Goal: Check status: Check status

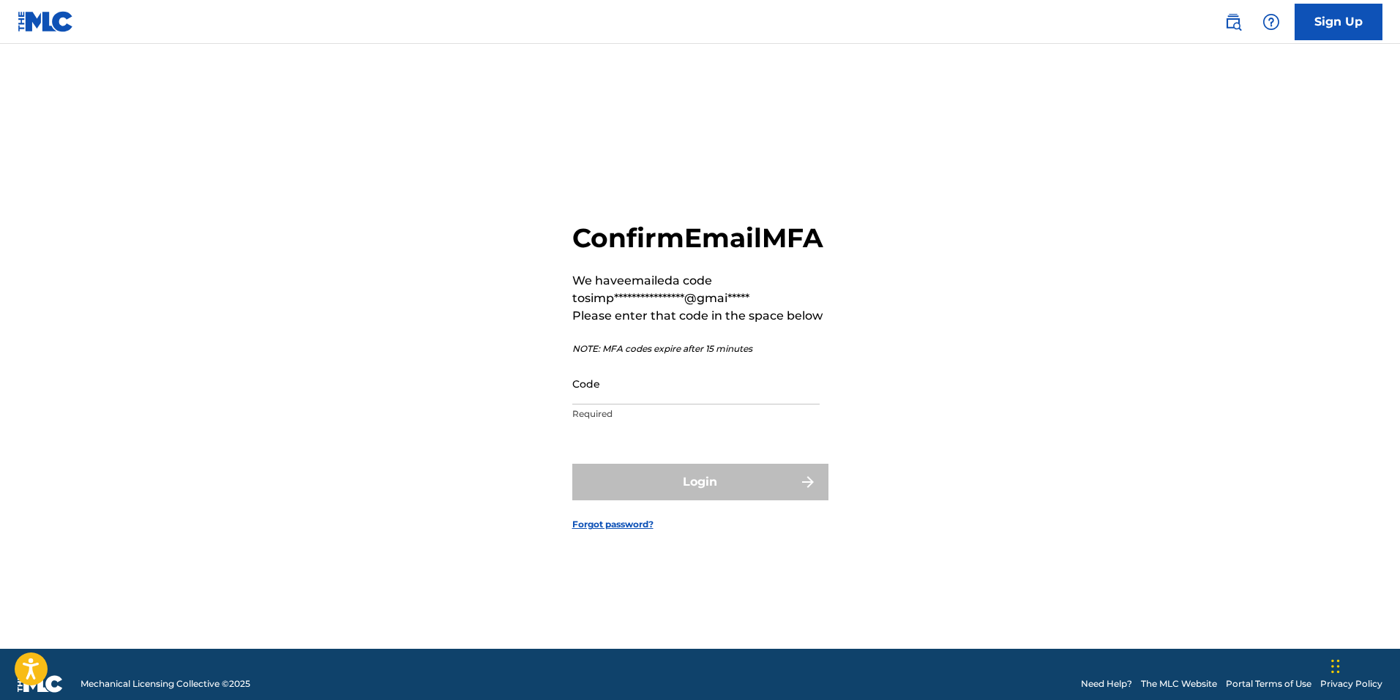
click at [596, 405] on input "Code" at bounding box center [695, 384] width 247 height 42
paste input "683231"
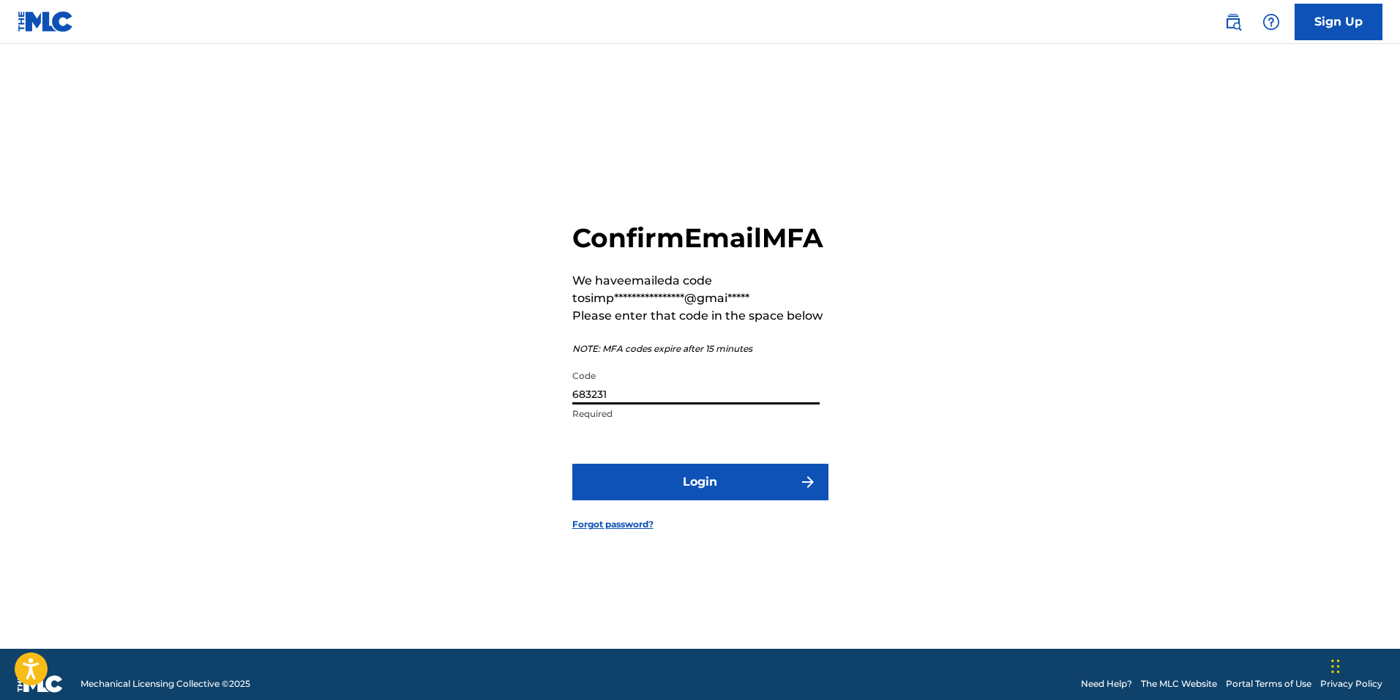
type input "683231"
click at [702, 500] on button "Login" at bounding box center [700, 482] width 256 height 37
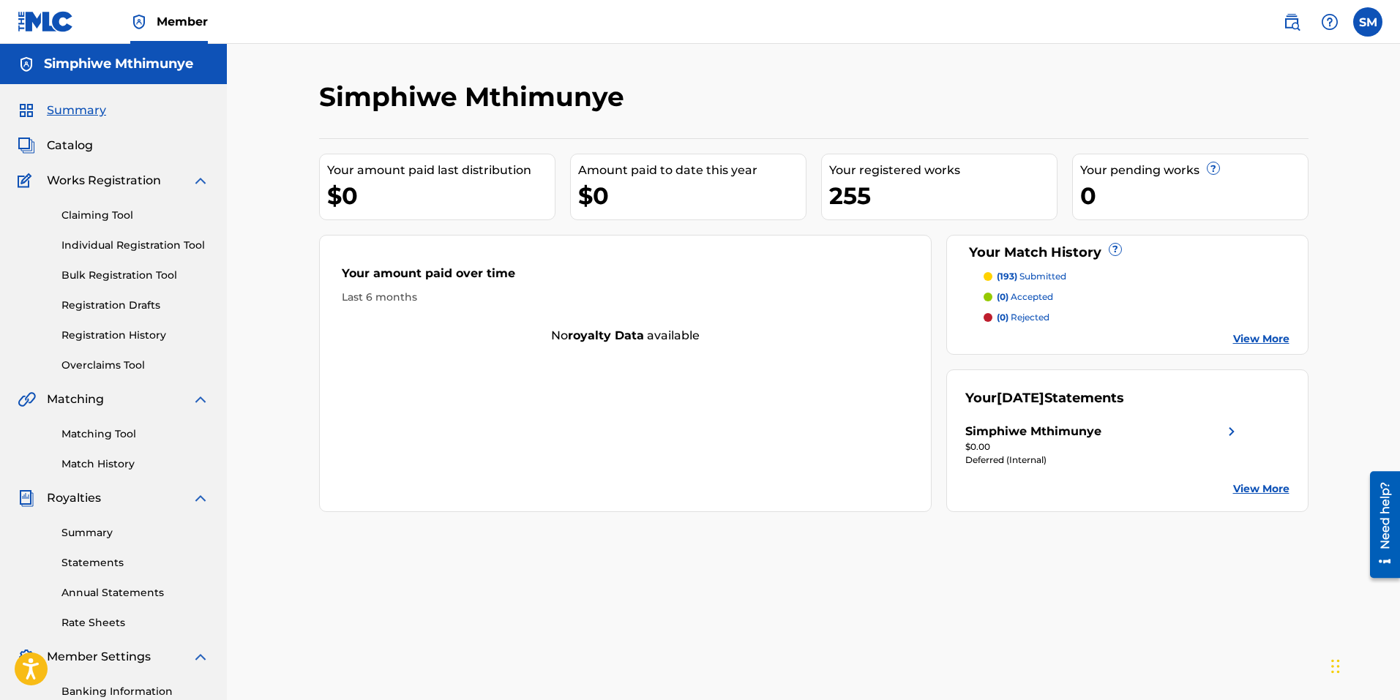
click at [105, 533] on link "Summary" at bounding box center [135, 532] width 148 height 15
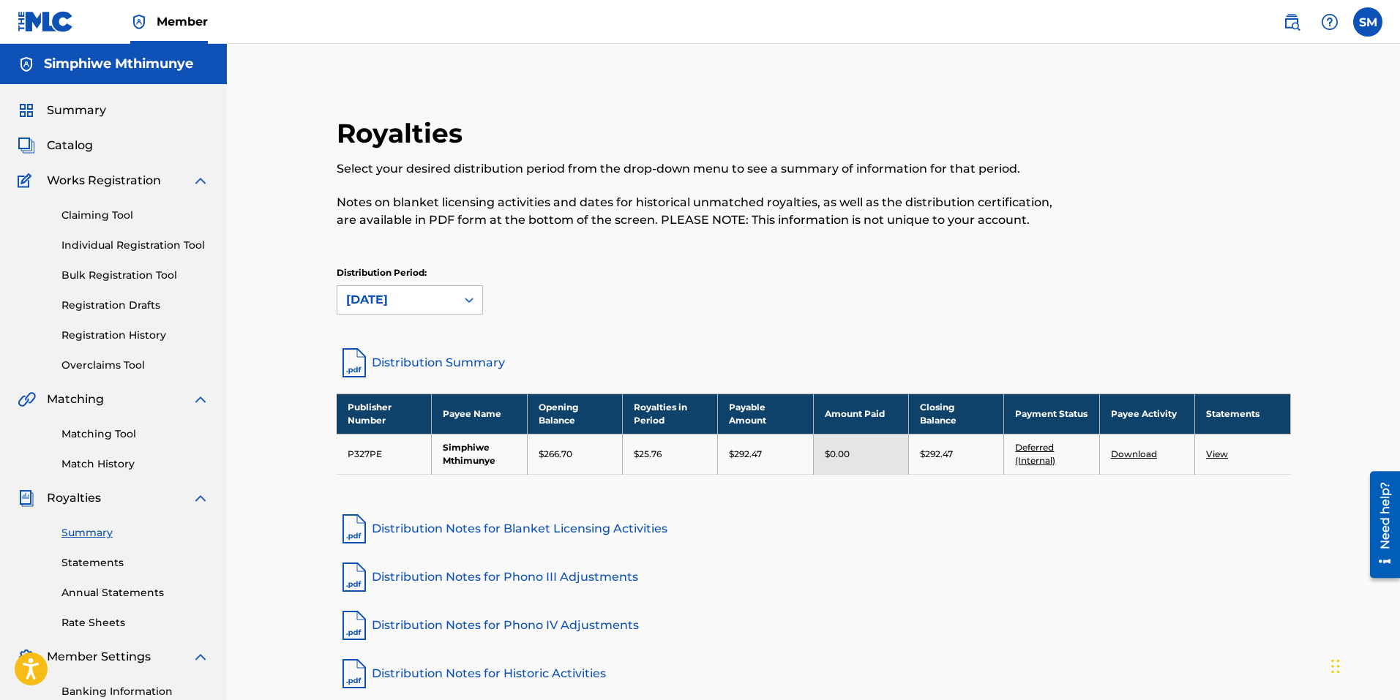
click at [1042, 448] on link "Deferred (Internal)" at bounding box center [1035, 454] width 40 height 24
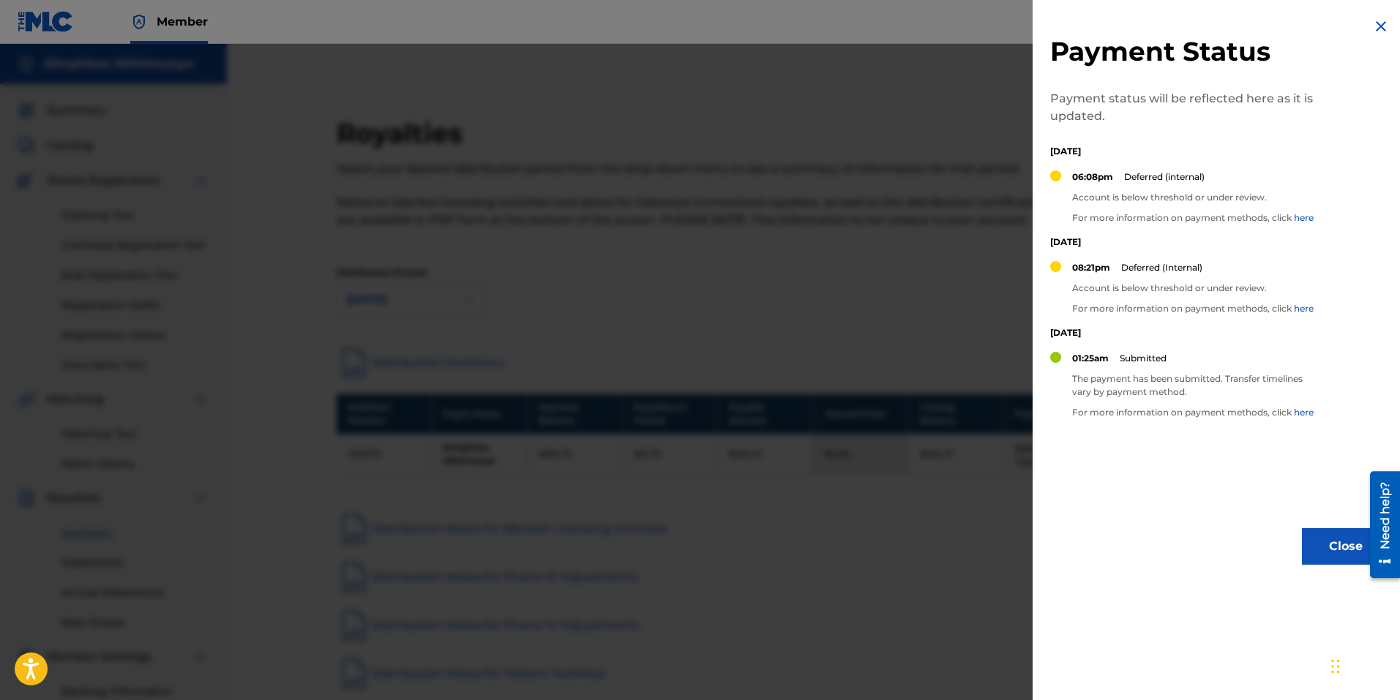
click at [980, 549] on div at bounding box center [700, 394] width 1400 height 700
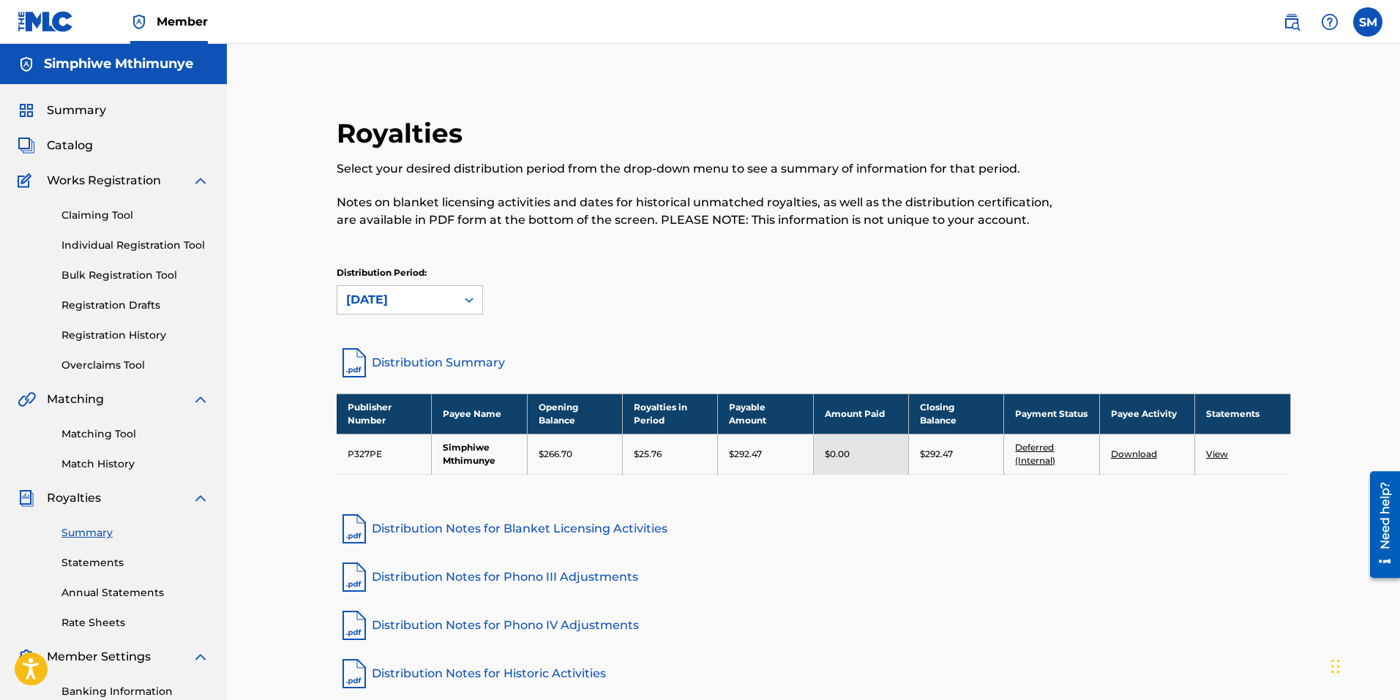
click at [119, 333] on link "Registration History" at bounding box center [135, 335] width 148 height 15
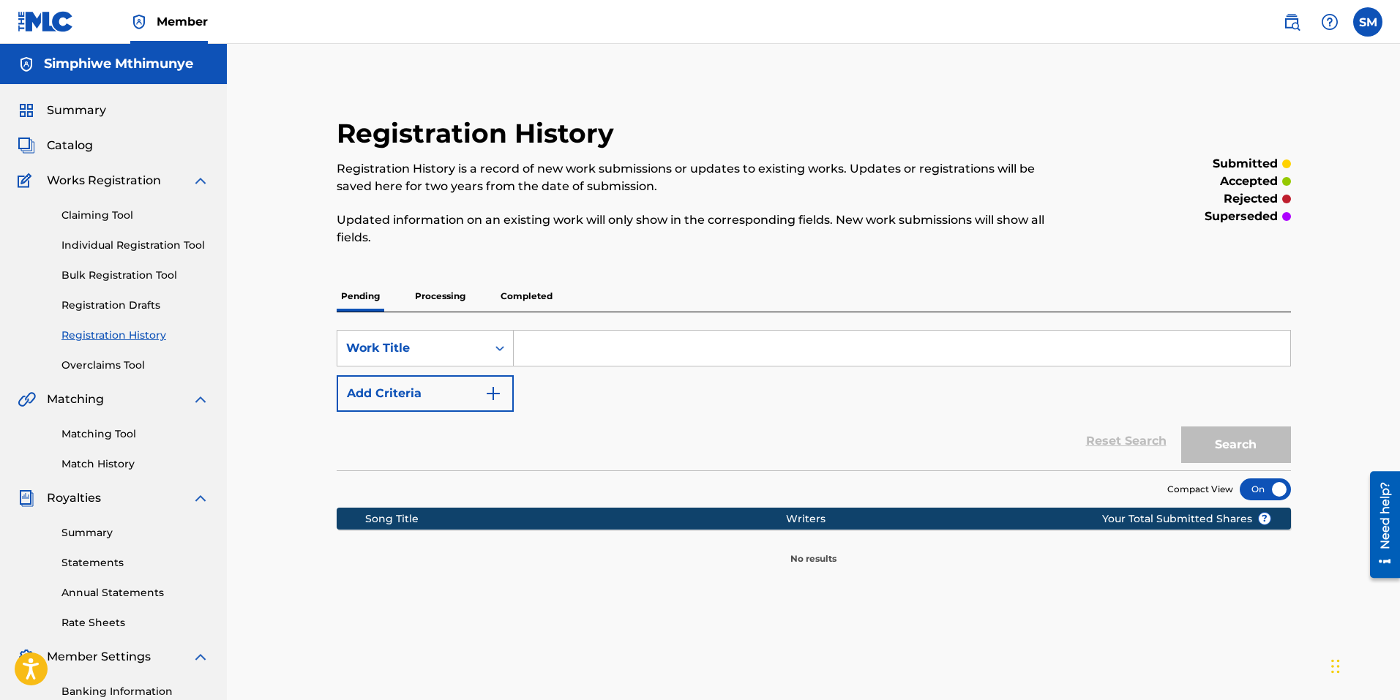
click at [453, 301] on p "Processing" at bounding box center [439, 296] width 59 height 31
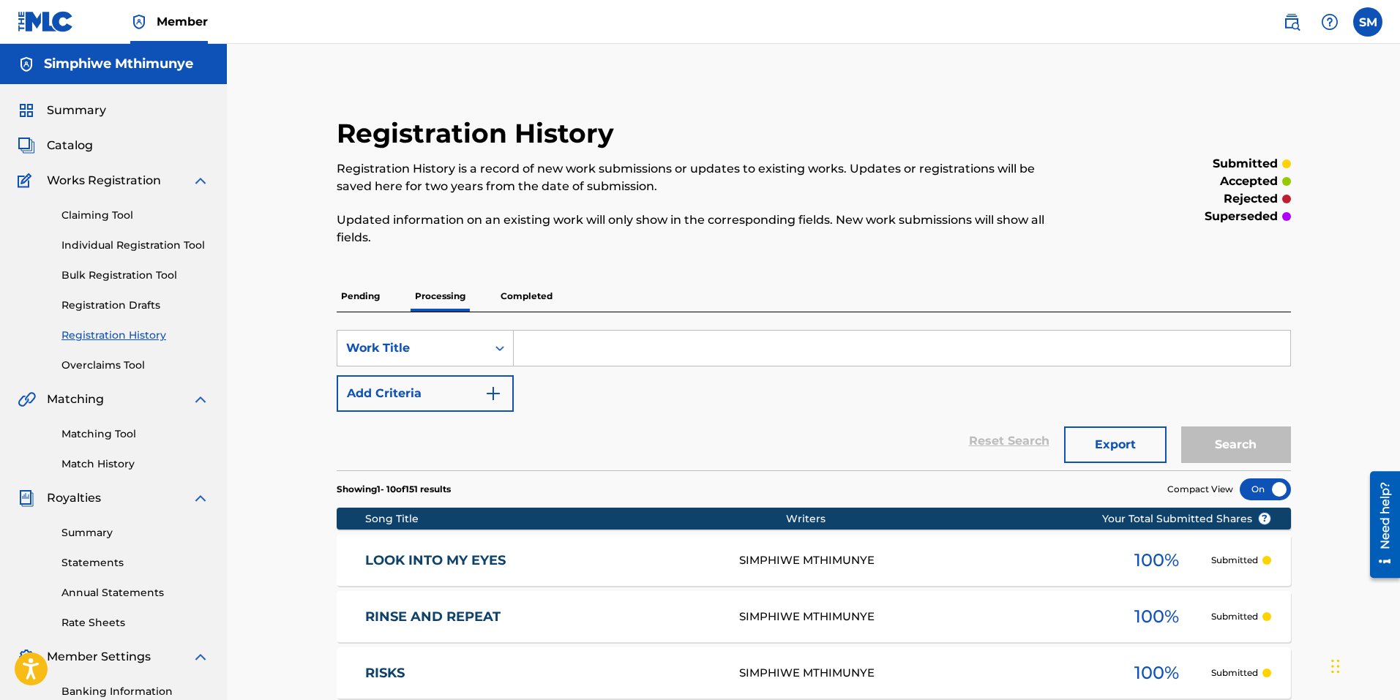
click at [522, 289] on p "Completed" at bounding box center [526, 296] width 61 height 31
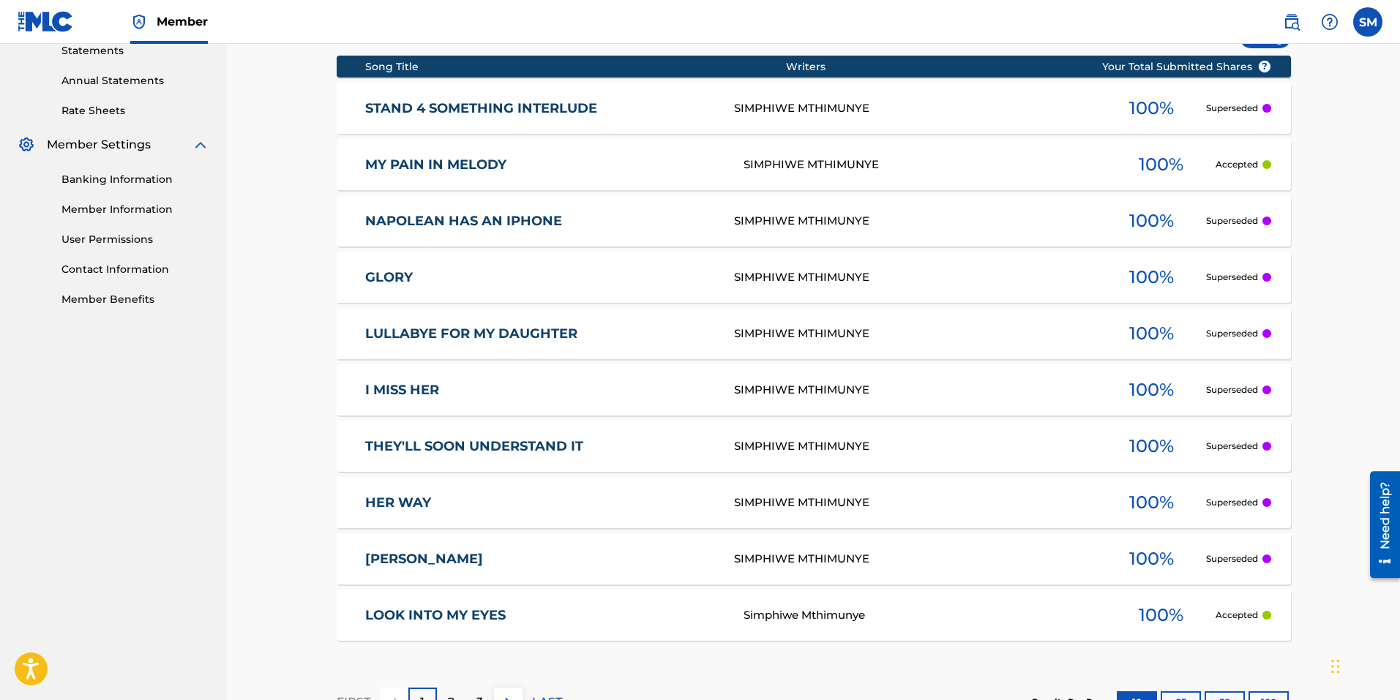
scroll to position [439, 0]
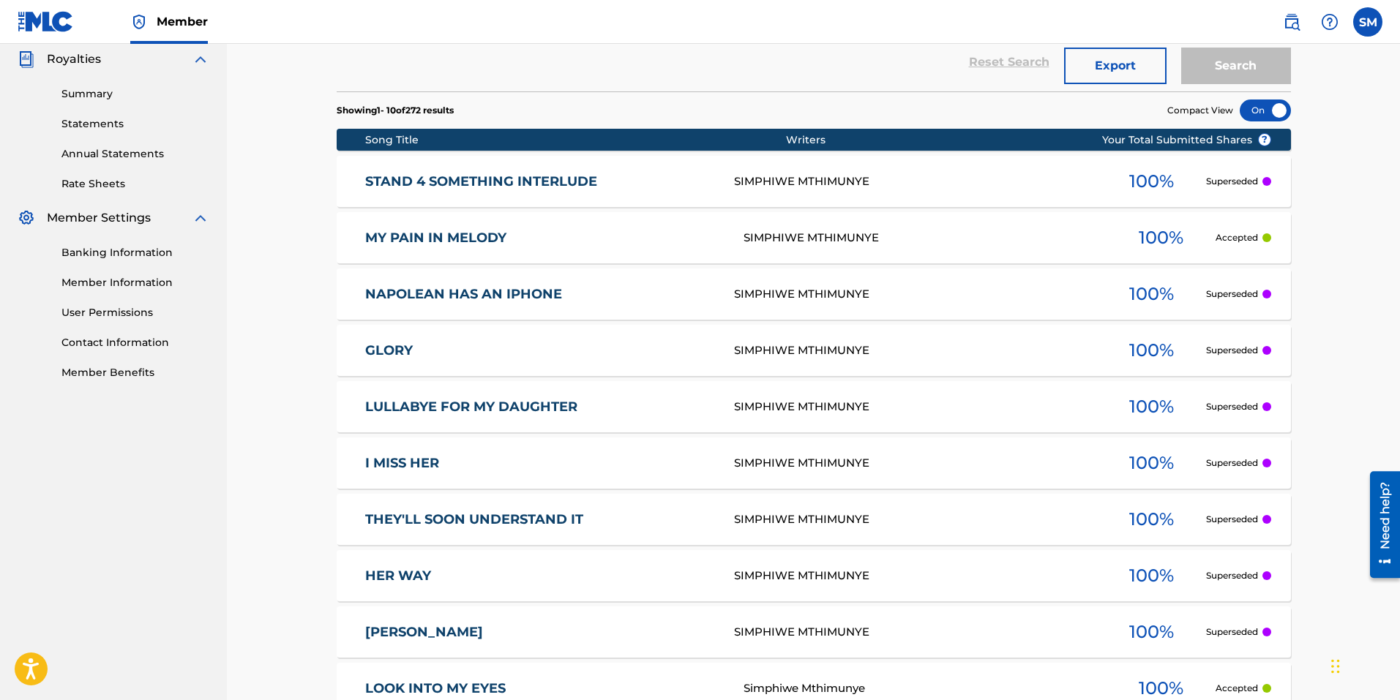
click at [803, 232] on div "SIMPHIWE MTHIMUNYE" at bounding box center [924, 238] width 363 height 17
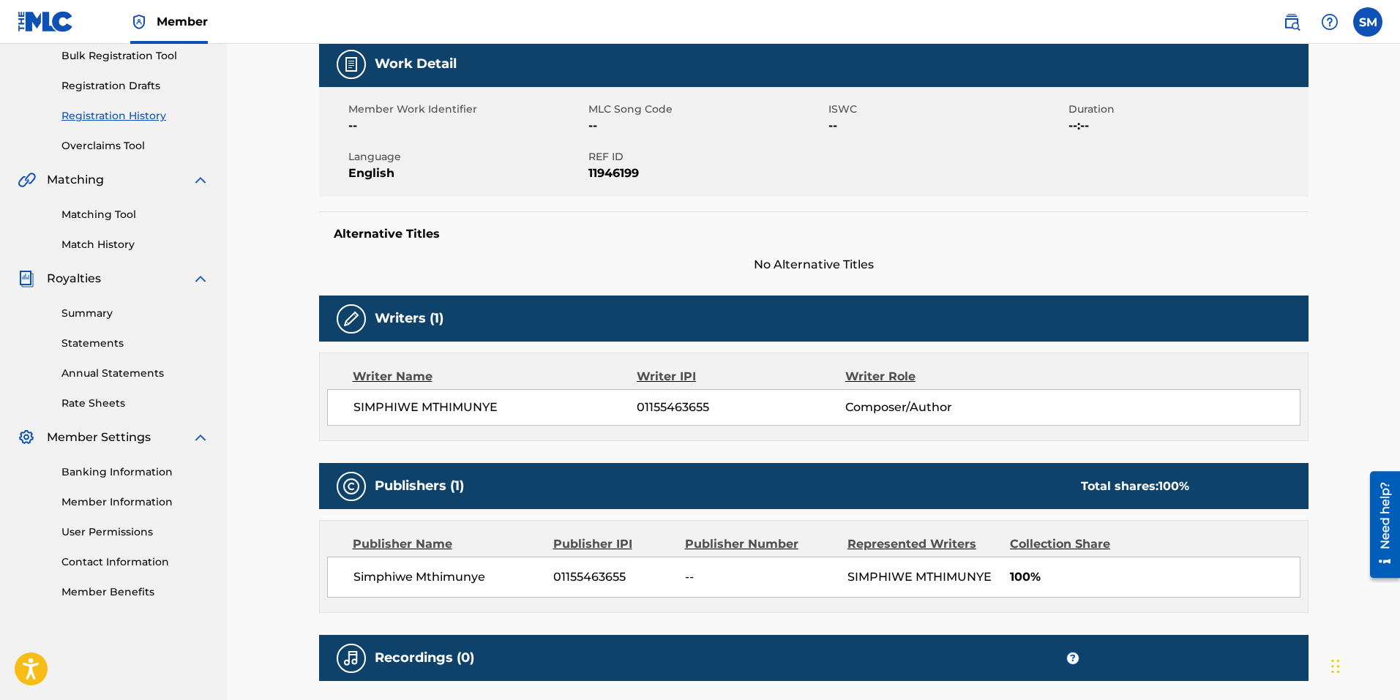
scroll to position [146, 0]
